Goal: Information Seeking & Learning: Learn about a topic

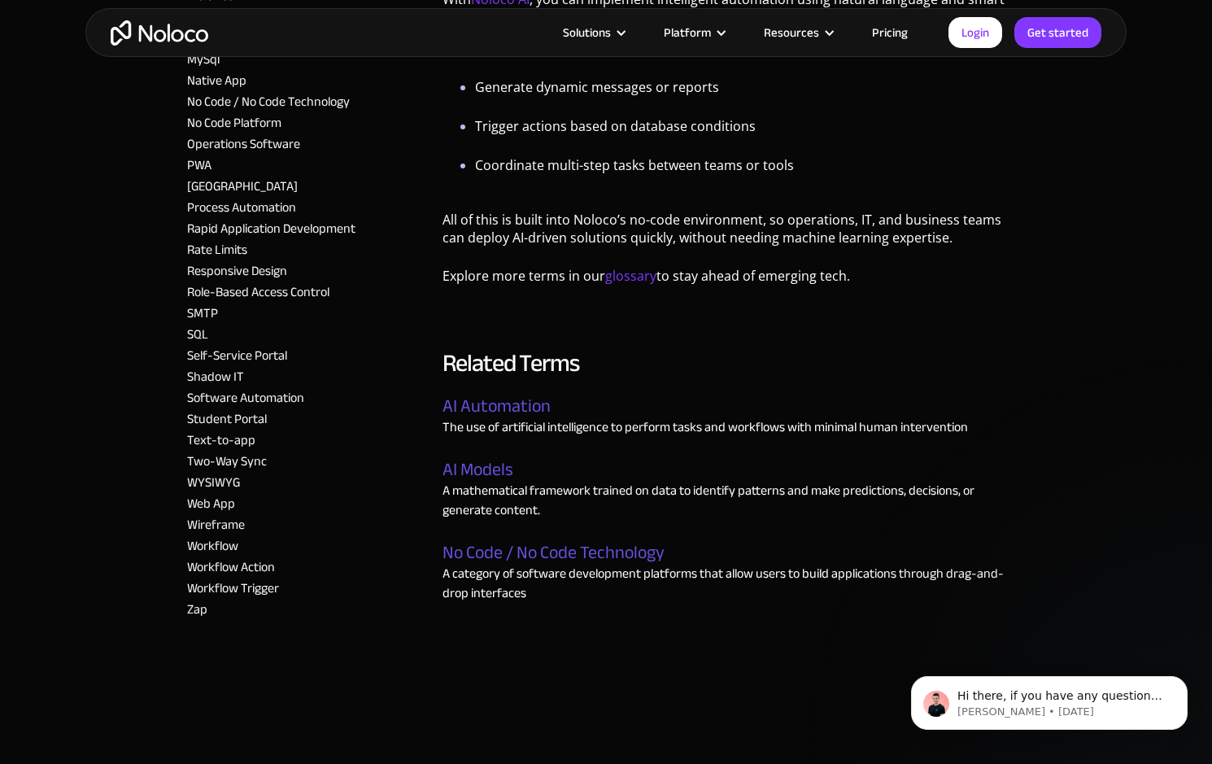
scroll to position [1523, 0]
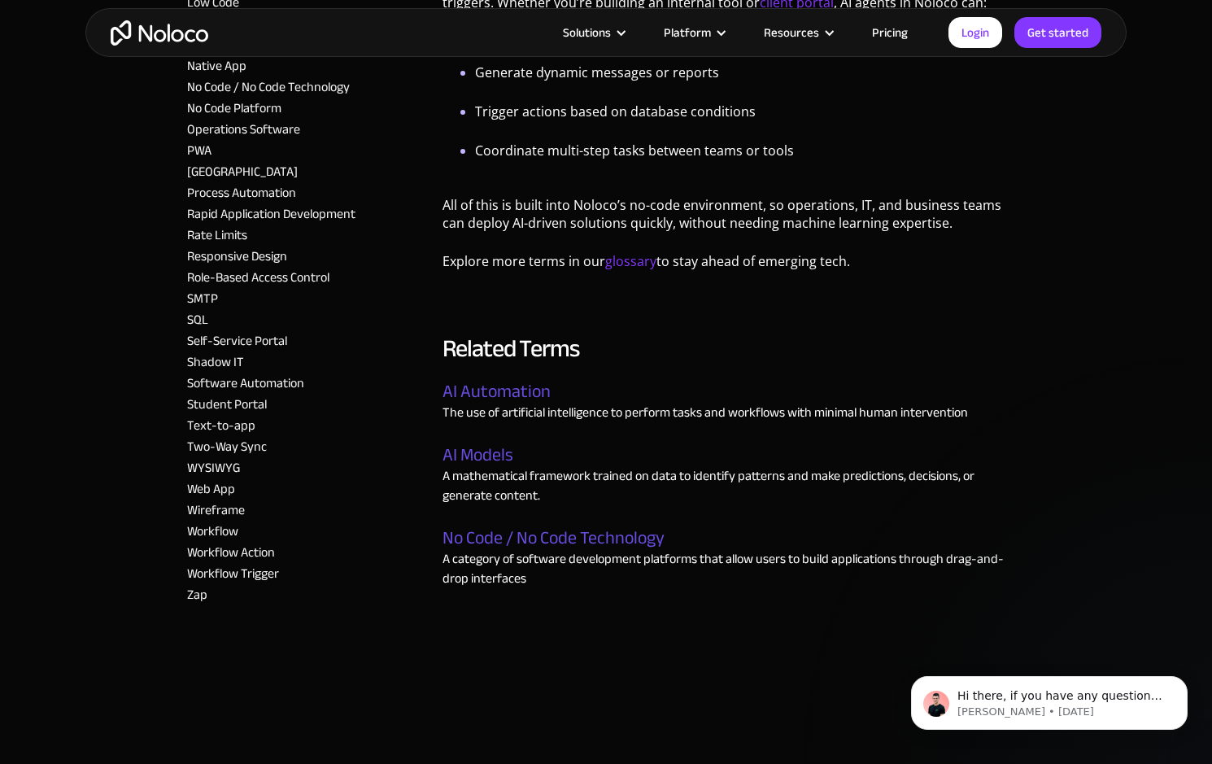
click at [490, 488] on p "A mathematical framework trained on data to identify patterns and make predicti…" at bounding box center [734, 485] width 583 height 39
click at [489, 463] on link "AI Models" at bounding box center [478, 455] width 71 height 21
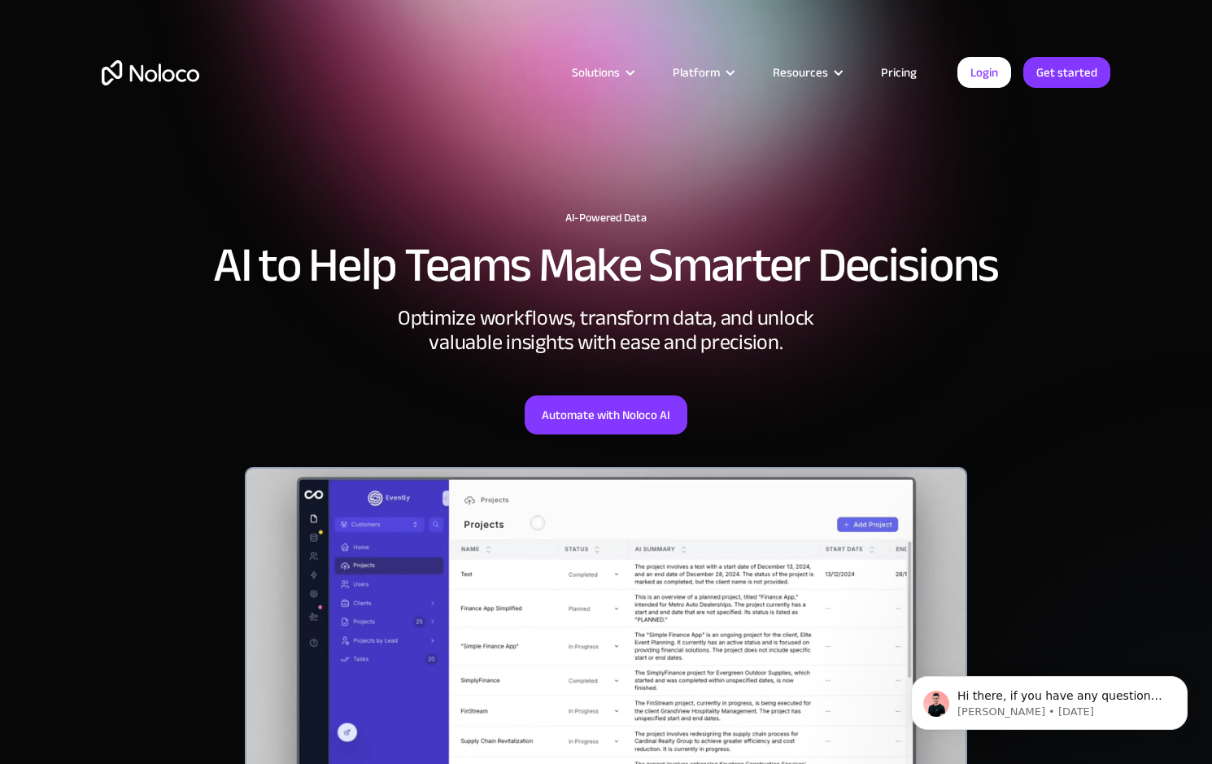
click at [908, 75] on link "Pricing" at bounding box center [899, 72] width 76 height 21
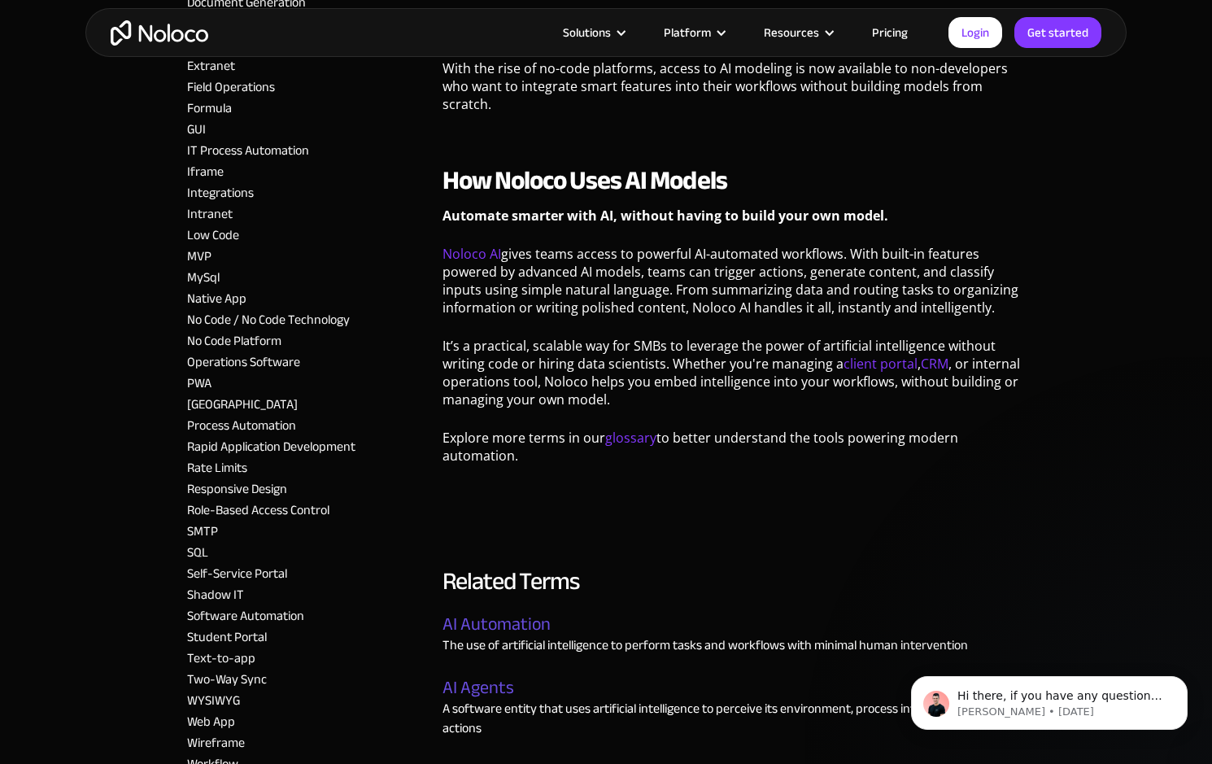
scroll to position [1941, 0]
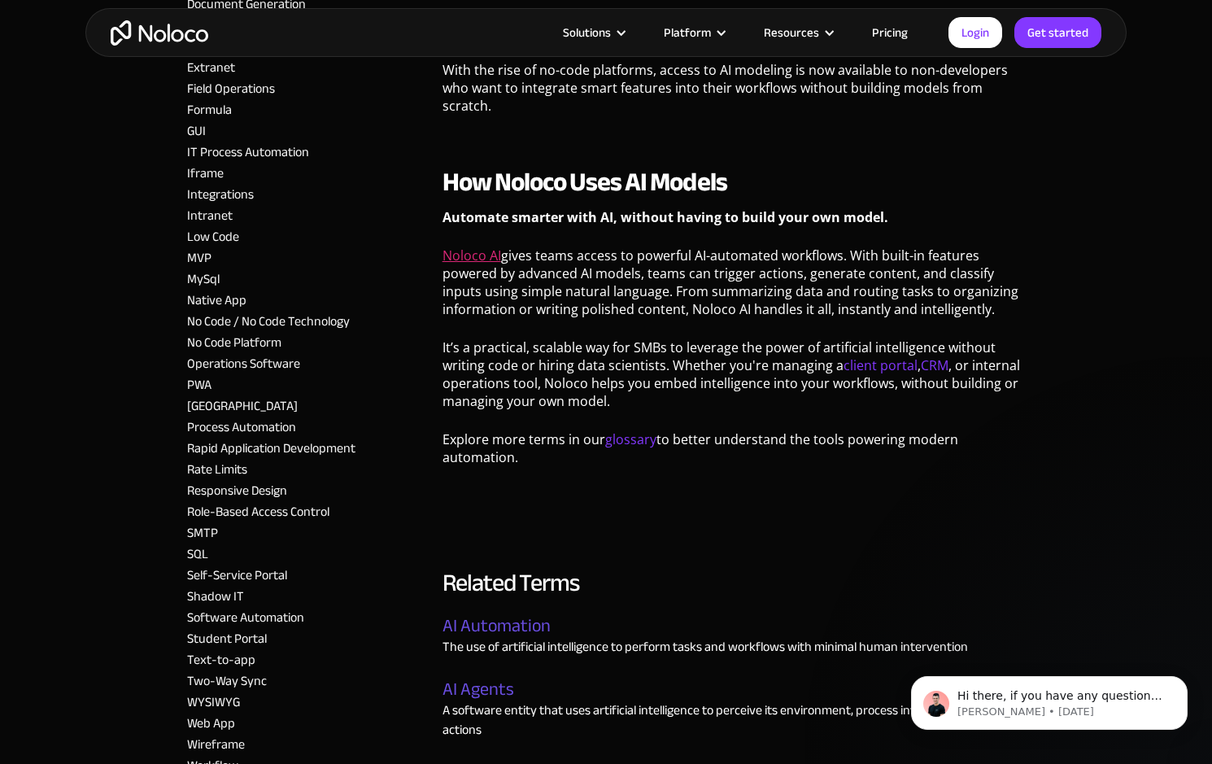
click at [470, 259] on link "Noloco AI" at bounding box center [472, 256] width 59 height 18
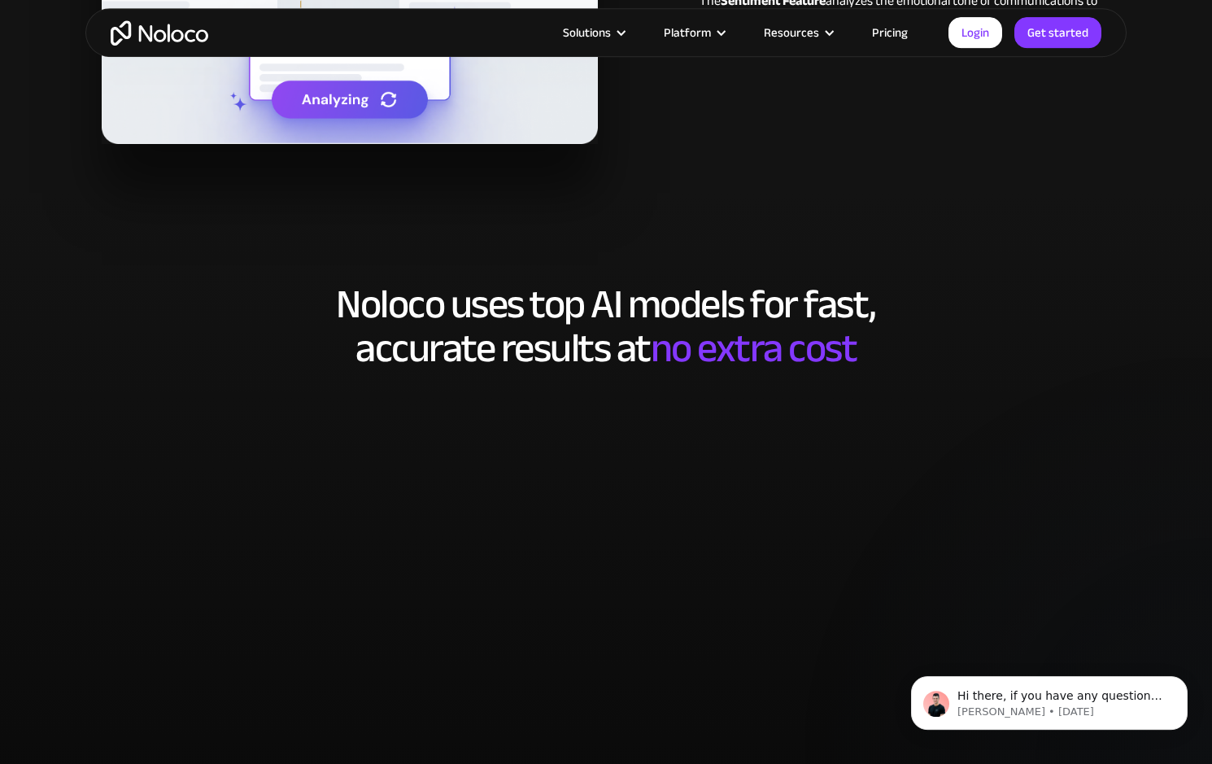
scroll to position [3108, 0]
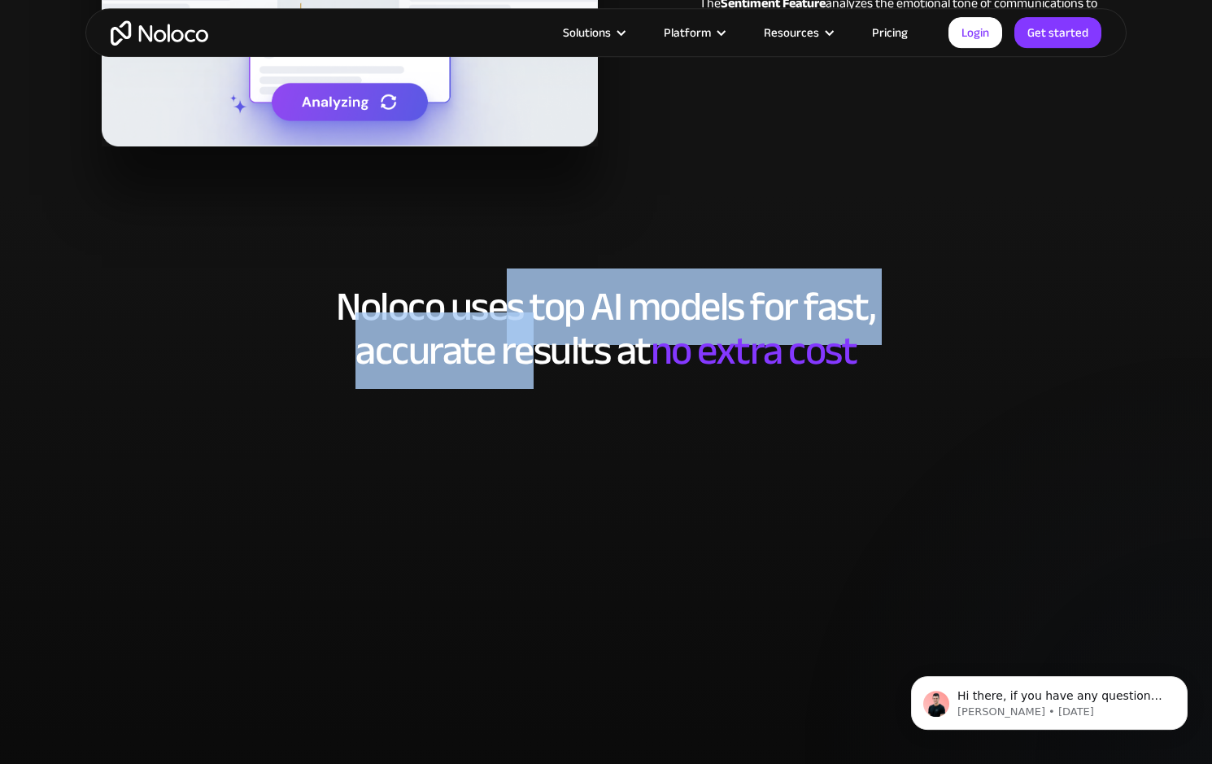
drag, startPoint x: 508, startPoint y: 299, endPoint x: 538, endPoint y: 386, distance: 92.9
click at [538, 373] on h2 "Noloco uses top AI models for fast, accurate results at no extra cost" at bounding box center [606, 329] width 1009 height 88
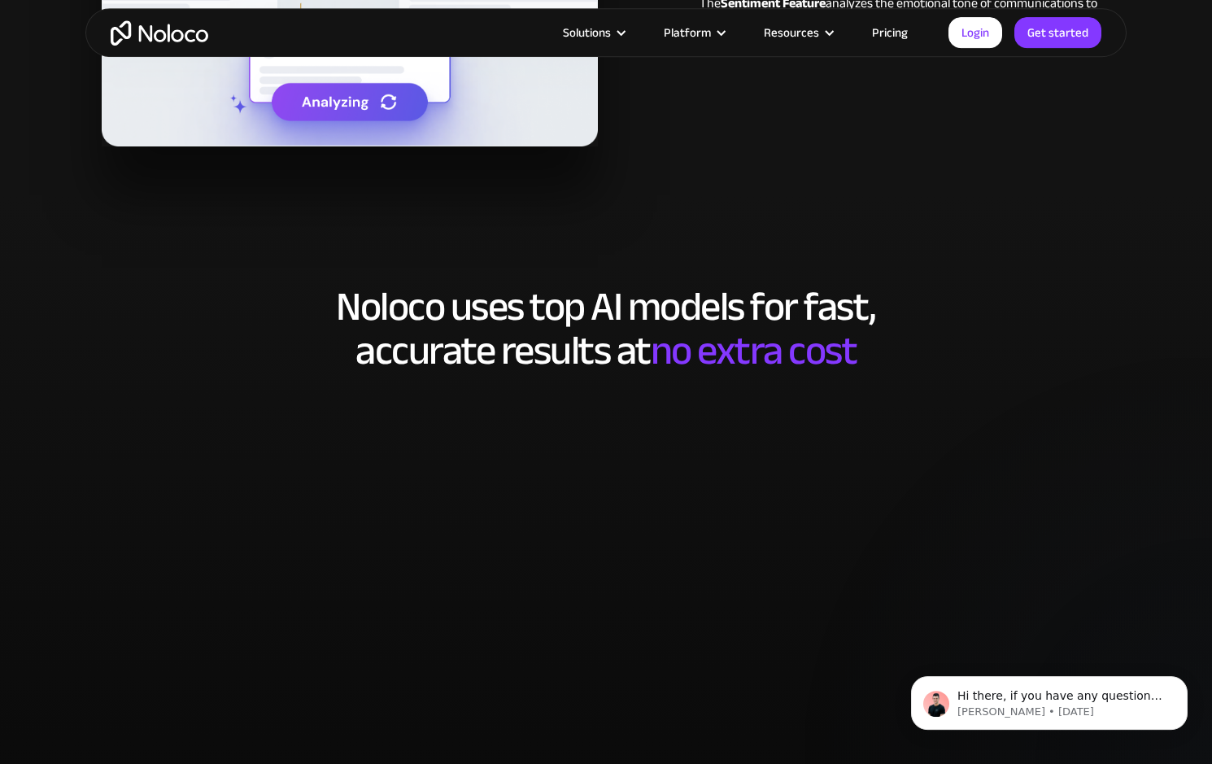
click at [552, 373] on h2 "Noloco uses top AI models for fast, accurate results at no extra cost" at bounding box center [606, 329] width 1009 height 88
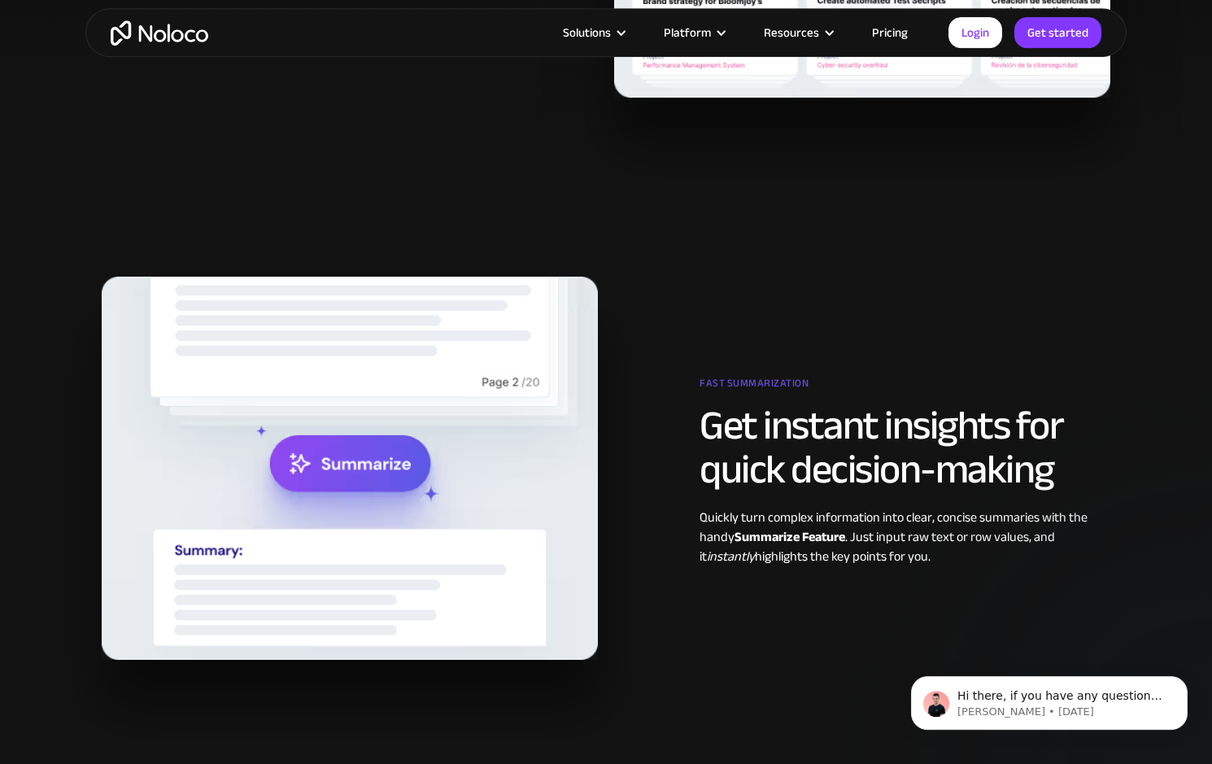
scroll to position [1466, 0]
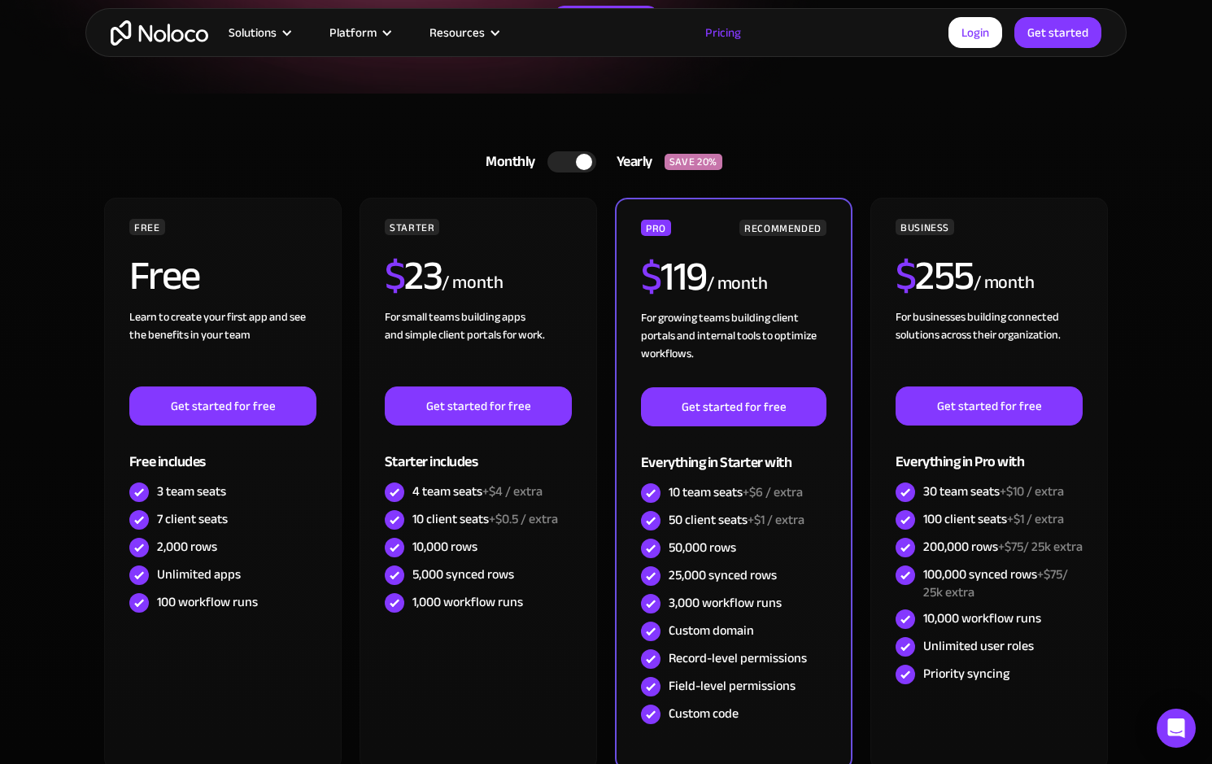
scroll to position [316, 0]
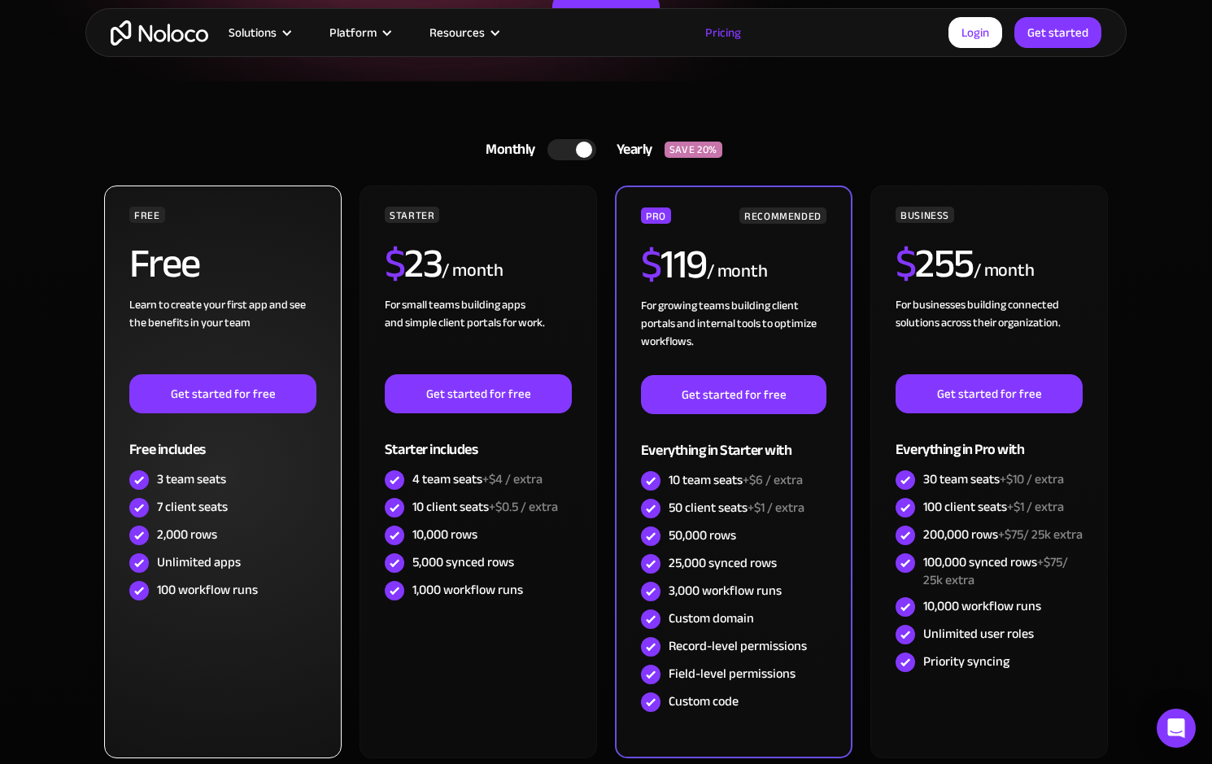
click at [155, 572] on div "Unlimited apps" at bounding box center [222, 563] width 187 height 28
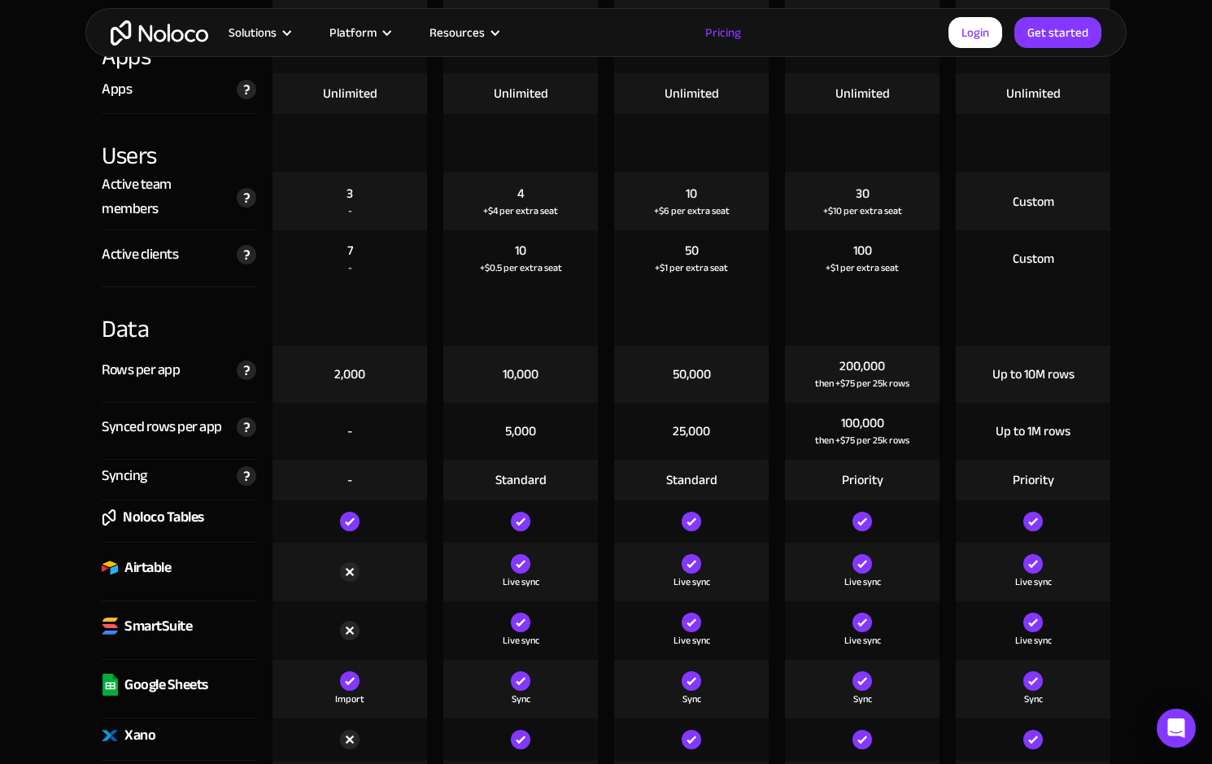
scroll to position [1965, 0]
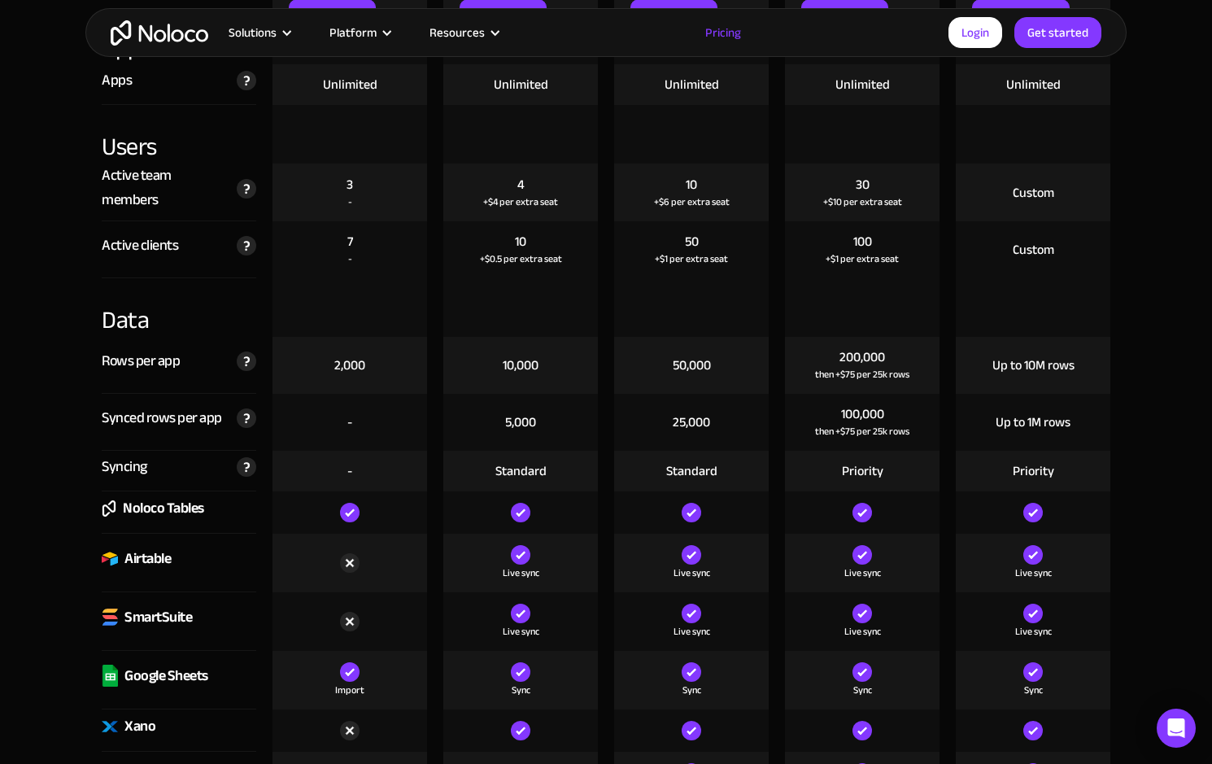
click at [148, 565] on div "Airtable" at bounding box center [147, 559] width 46 height 24
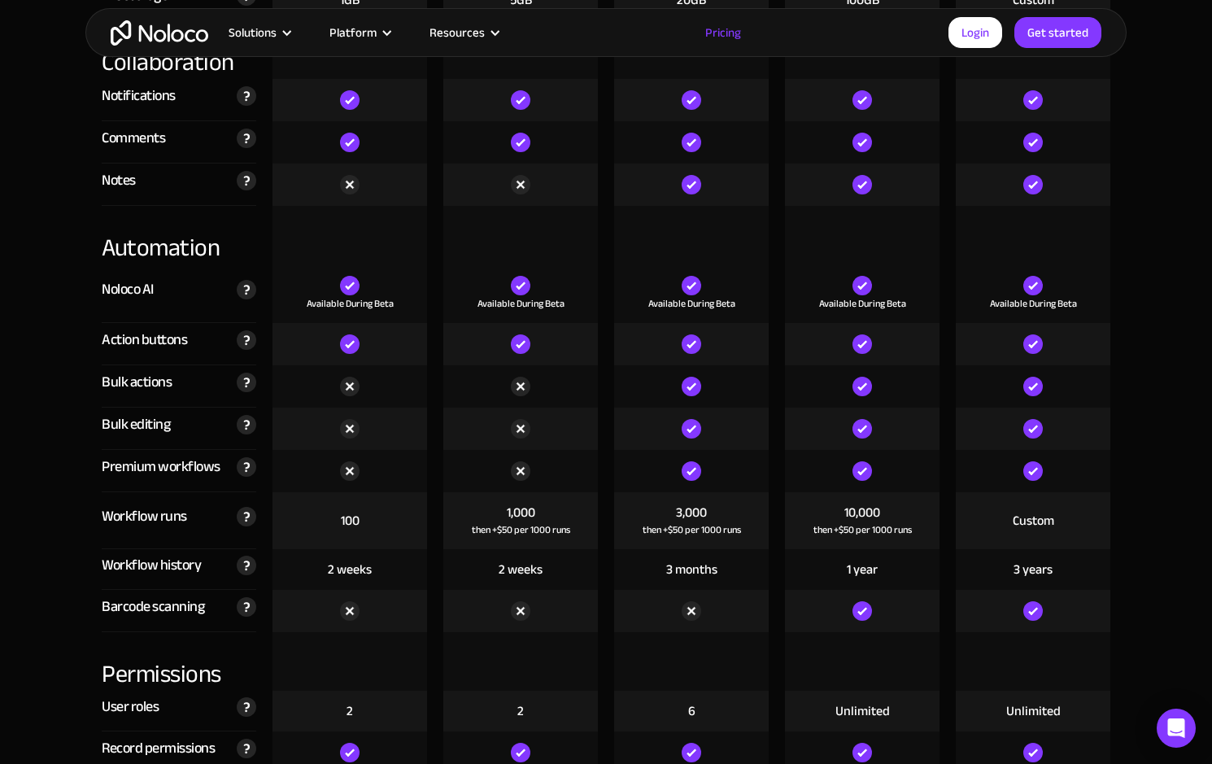
scroll to position [3049, 0]
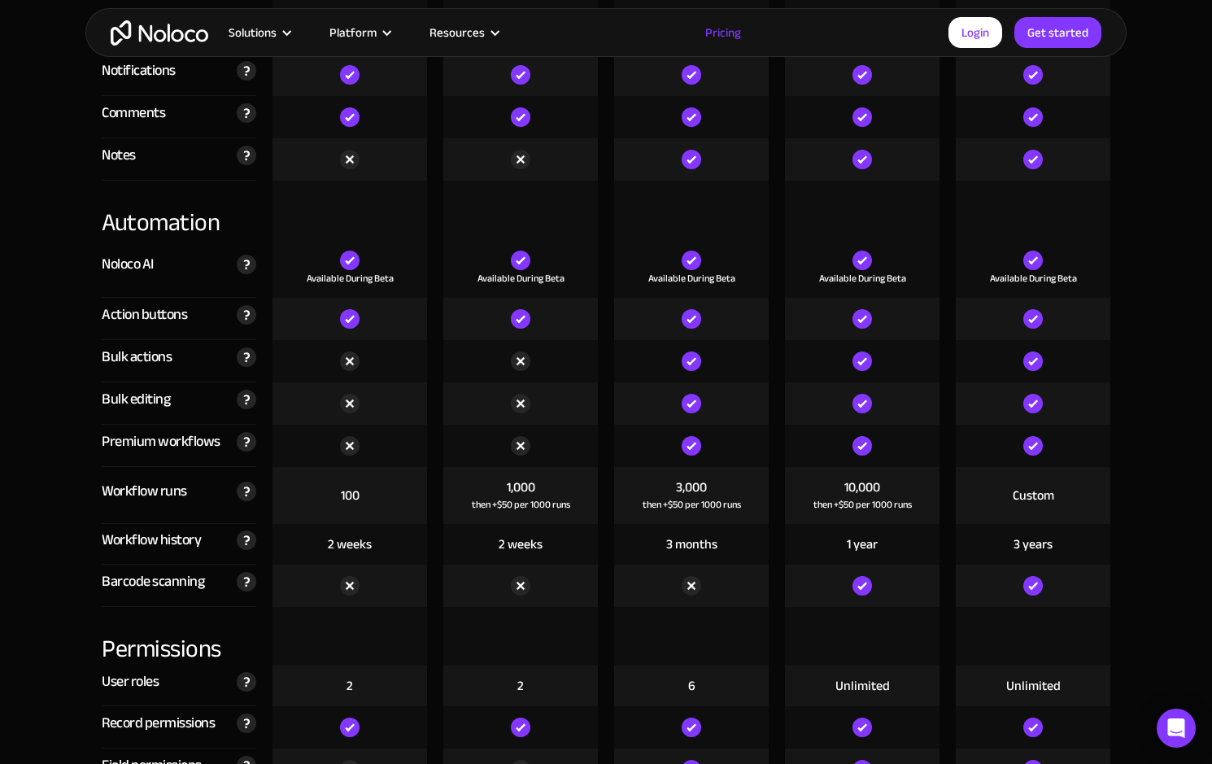
click at [159, 580] on div "Barcode scanning" at bounding box center [153, 582] width 103 height 24
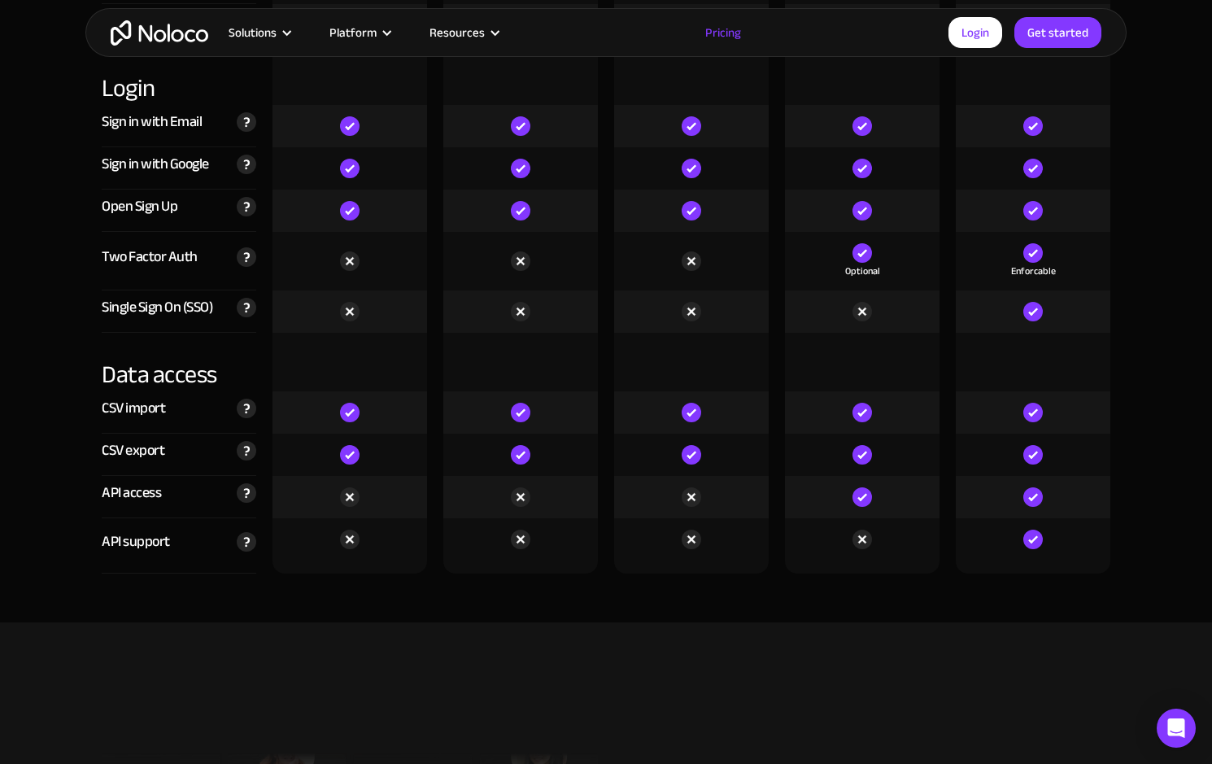
scroll to position [5501, 0]
